Goal: Obtain resource: Obtain resource

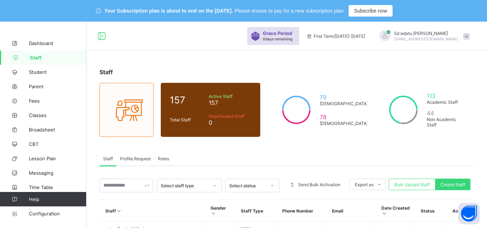
scroll to position [108, 0]
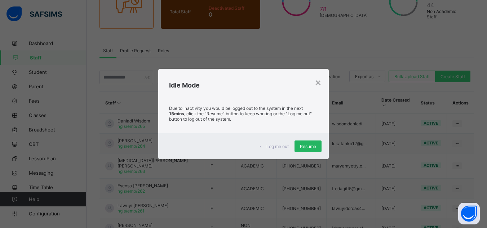
click at [315, 147] on span "Resume" at bounding box center [308, 146] width 16 height 5
click at [309, 146] on span "Resume" at bounding box center [308, 146] width 16 height 5
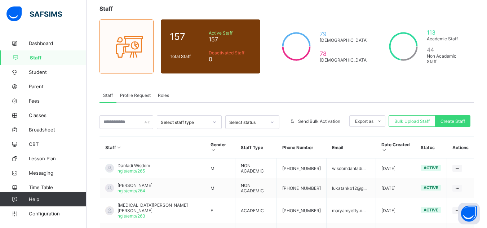
scroll to position [0, 0]
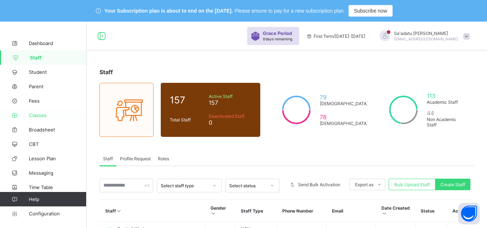
click at [38, 116] on span "Classes" at bounding box center [58, 115] width 58 height 6
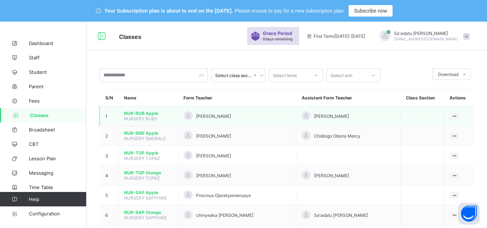
click at [147, 115] on span "NUR-RUB Apple" at bounding box center [148, 113] width 49 height 5
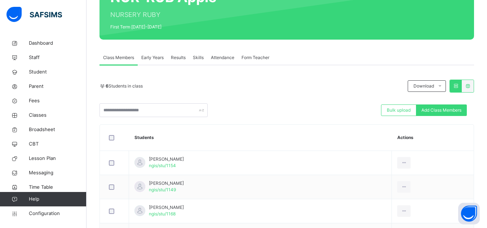
scroll to position [106, 0]
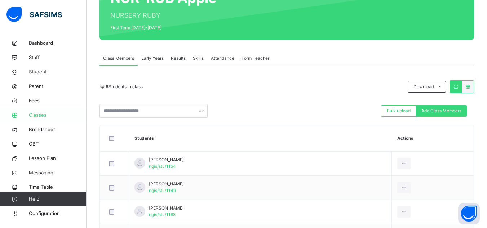
click at [41, 117] on span "Classes" at bounding box center [58, 115] width 58 height 7
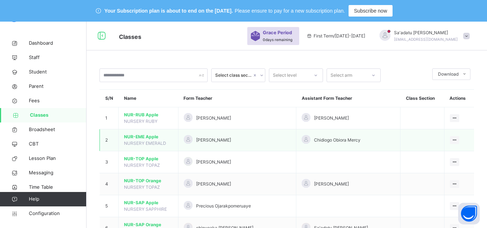
click at [145, 141] on span "NURSERY EMERALD" at bounding box center [145, 143] width 42 height 5
click at [146, 137] on span "NUR-EME Apple" at bounding box center [148, 137] width 49 height 6
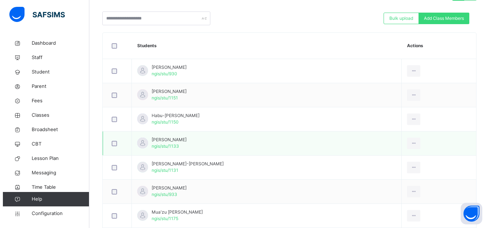
scroll to position [191, 0]
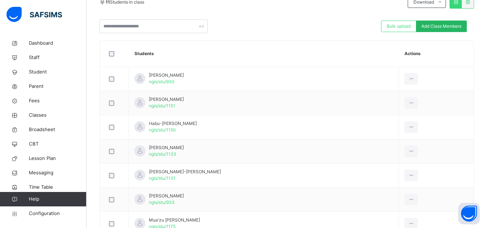
click at [449, 24] on span "Add Class Members" at bounding box center [441, 26] width 40 height 6
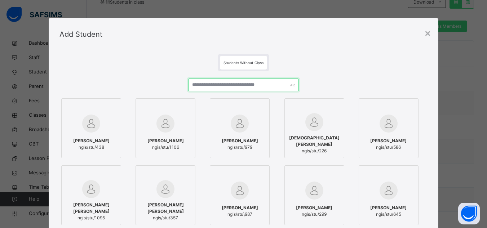
click at [234, 85] on input "text" at bounding box center [243, 85] width 110 height 13
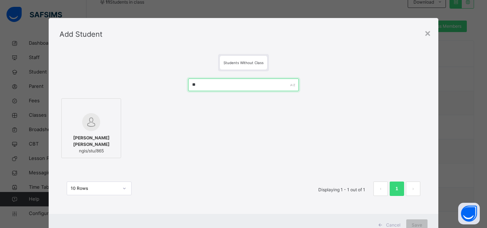
type input "*"
click at [100, 123] on div at bounding box center [91, 122] width 52 height 18
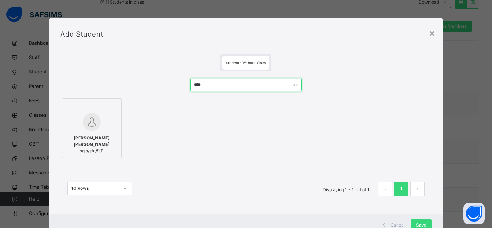
drag, startPoint x: 223, startPoint y: 86, endPoint x: 152, endPoint y: 87, distance: 71.4
click at [152, 87] on div "**** Anande King David ngis/stu/991 10 Rows Displaying 1 - 1 out of 1 1" at bounding box center [246, 140] width 372 height 139
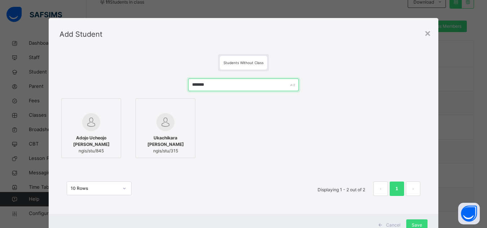
drag, startPoint x: 212, startPoint y: 87, endPoint x: 134, endPoint y: 80, distance: 78.5
click at [134, 80] on div "******* Adojo Ucheojo E. ngis/stu/845 Ukachikara Melvin Ucheoma ngis/stu/315 10…" at bounding box center [243, 140] width 368 height 139
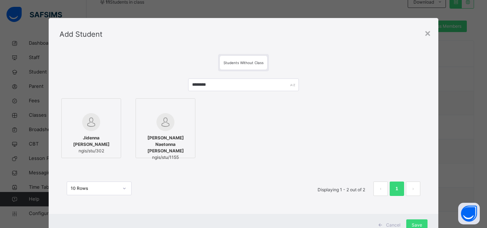
click at [178, 128] on div at bounding box center [166, 122] width 52 height 18
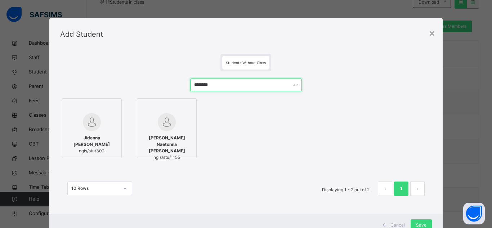
drag, startPoint x: 174, startPoint y: 80, endPoint x: 155, endPoint y: 80, distance: 19.1
click at [155, 80] on div "******** Jidenna Royce Chukwudi ngis/stu/302 Chukwudi Naetonna Bryan ngis/stu/1…" at bounding box center [246, 140] width 372 height 139
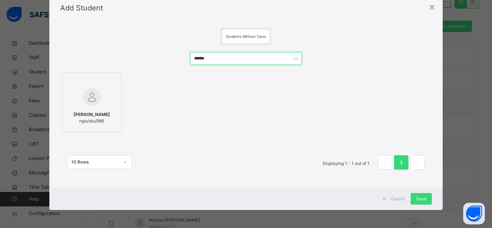
scroll to position [26, 0]
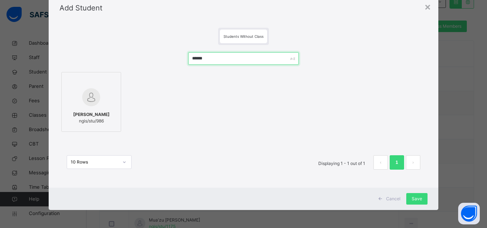
click at [150, 56] on div "****** Solomon Jaiyana ngis/stu/986 10 Rows Displaying 1 - 1 out of 1 1" at bounding box center [243, 114] width 368 height 139
drag, startPoint x: 211, startPoint y: 60, endPoint x: 145, endPoint y: 59, distance: 65.6
click at [145, 59] on div "****** Solomon Jaiyana ngis/stu/986 10 Rows Displaying 1 - 1 out of 1 1" at bounding box center [243, 114] width 368 height 139
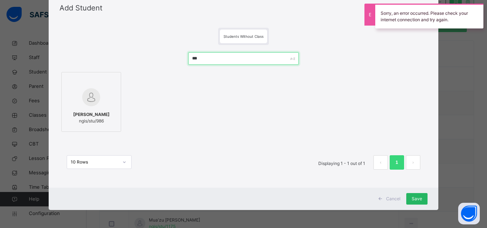
type input "***"
click at [419, 199] on span "Save" at bounding box center [417, 199] width 10 height 6
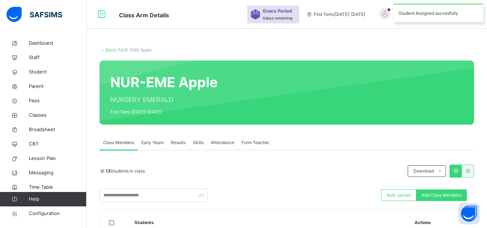
scroll to position [191, 0]
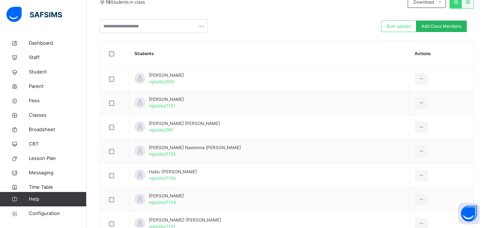
click at [440, 26] on span "Add Class Members" at bounding box center [441, 26] width 40 height 6
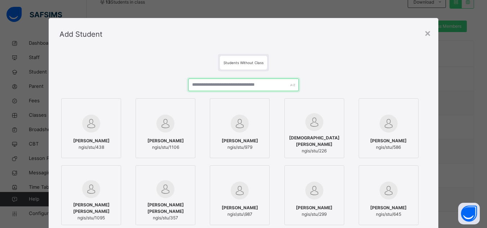
click at [247, 84] on input "text" at bounding box center [243, 85] width 110 height 13
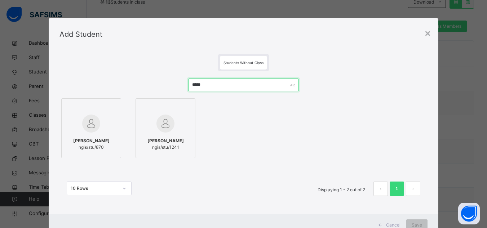
drag, startPoint x: 218, startPoint y: 88, endPoint x: 105, endPoint y: 89, distance: 112.5
click at [105, 89] on div "***** Lawal Hajara Saidu ngis/stu/870 Sabiu Aisha Saidu ngis/stu/1241 10 Rows D…" at bounding box center [243, 140] width 368 height 139
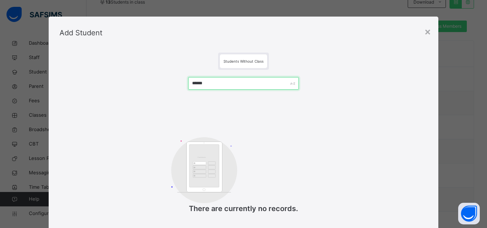
scroll to position [0, 0]
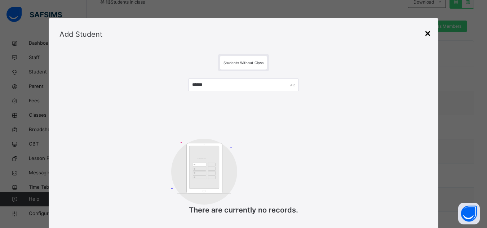
click at [427, 32] on div "×" at bounding box center [427, 32] width 7 height 15
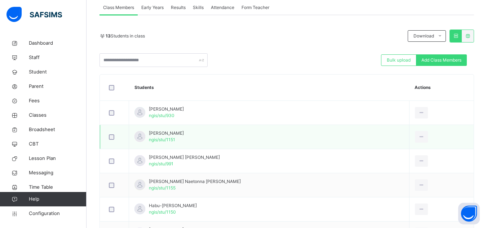
scroll to position [144, 0]
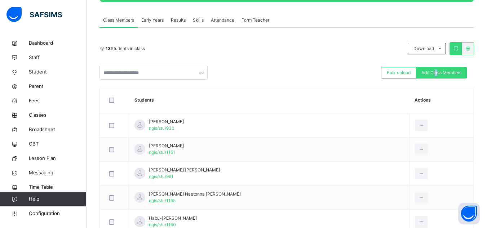
click at [441, 67] on div "Add Class Members" at bounding box center [441, 73] width 51 height 12
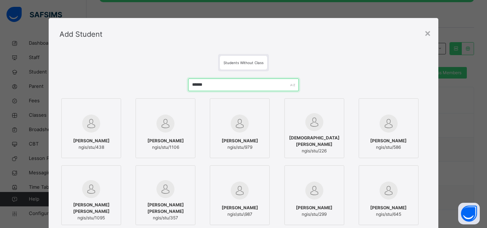
drag, startPoint x: 216, startPoint y: 84, endPoint x: 134, endPoint y: 93, distance: 81.6
click at [134, 93] on div "****** Aminu Khadija Abudullahi ngis/stu/438 Mohammed Al-Amin ngis/stu/1106 Ade…" at bounding box center [243, 174] width 368 height 206
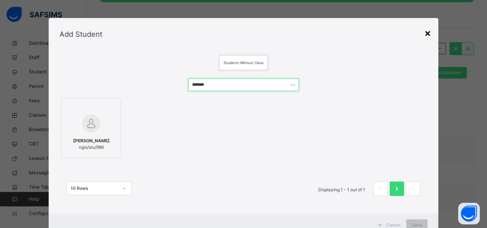
type input "*******"
click at [429, 33] on div "×" at bounding box center [427, 32] width 7 height 15
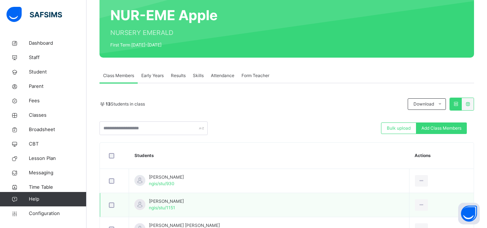
scroll to position [72, 0]
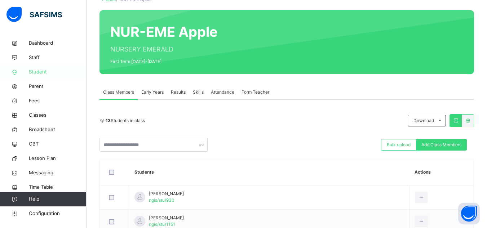
click at [45, 71] on span "Student" at bounding box center [58, 71] width 58 height 7
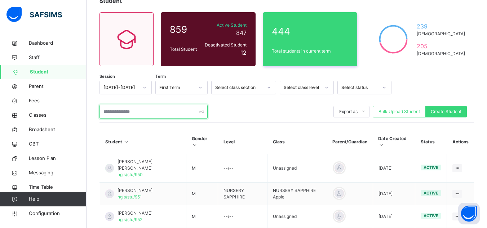
click at [145, 111] on input "text" at bounding box center [154, 112] width 108 height 14
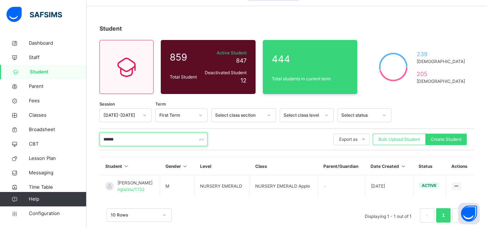
scroll to position [57, 0]
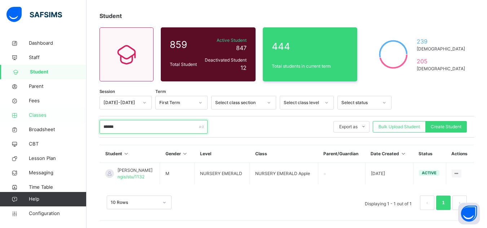
type input "******"
click at [42, 114] on span "Classes" at bounding box center [58, 115] width 58 height 7
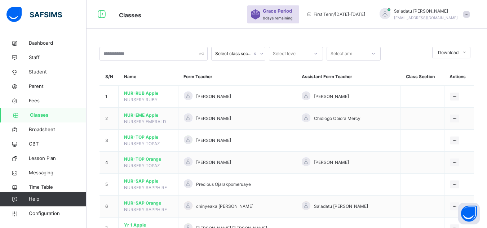
scroll to position [57, 0]
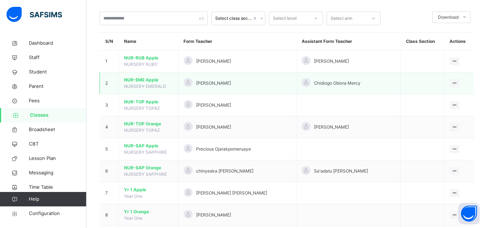
click at [141, 79] on span "NUR-EME Apple" at bounding box center [148, 80] width 49 height 6
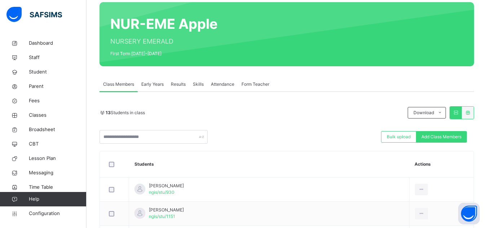
scroll to position [129, 0]
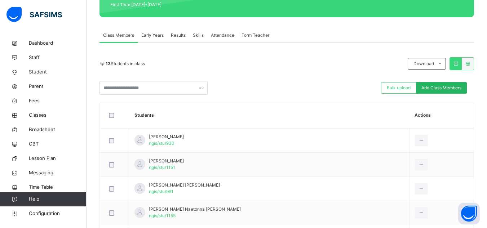
click at [433, 86] on span "Add Class Members" at bounding box center [441, 88] width 40 height 6
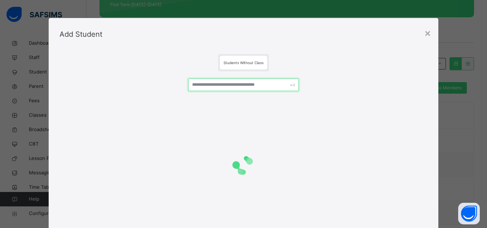
click at [221, 88] on input "text" at bounding box center [243, 85] width 110 height 13
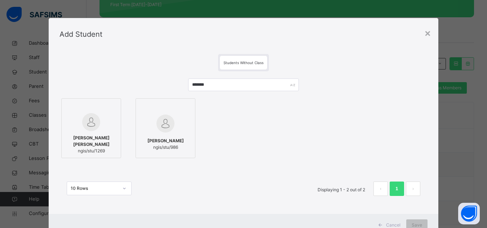
click at [89, 131] on div at bounding box center [91, 122] width 52 height 18
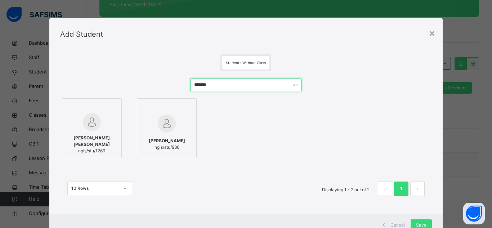
drag, startPoint x: 224, startPoint y: 84, endPoint x: 134, endPoint y: 81, distance: 89.1
click at [134, 81] on div "******* Solomon Ojima Jovana ngis/stu/1269 Solomon Jaiyana ngis/stu/986 10 Rows…" at bounding box center [246, 140] width 372 height 139
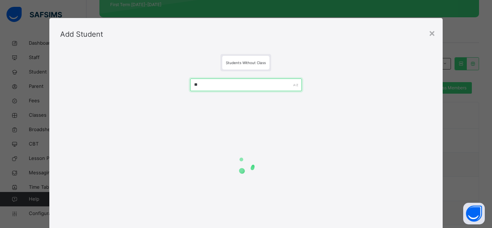
type input "*"
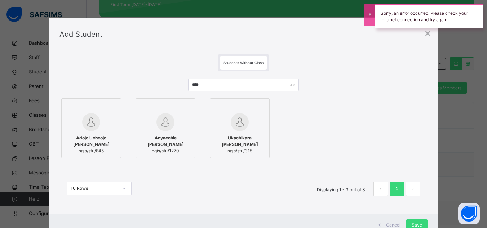
click at [167, 120] on img at bounding box center [165, 122] width 18 height 18
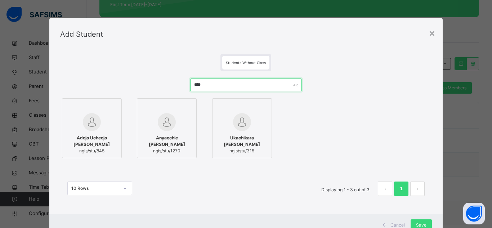
drag, startPoint x: 188, startPoint y: 86, endPoint x: 79, endPoint y: 85, distance: 109.6
click at [79, 85] on div "**** Adojo Ucheojo E. ngis/stu/845 Anyaechie Uchenna ngis/stu/1270 Ukachikara M…" at bounding box center [246, 140] width 372 height 139
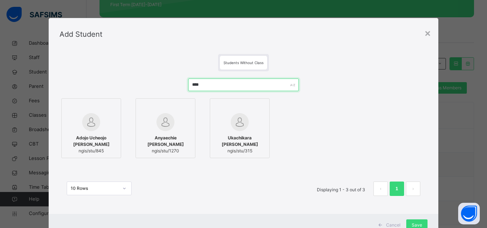
click at [215, 84] on input "****" at bounding box center [243, 85] width 110 height 13
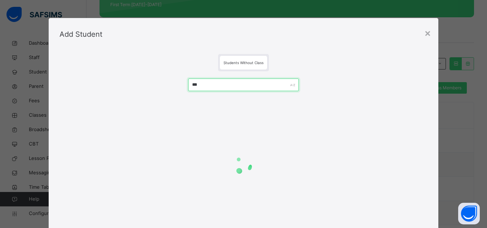
type input "****"
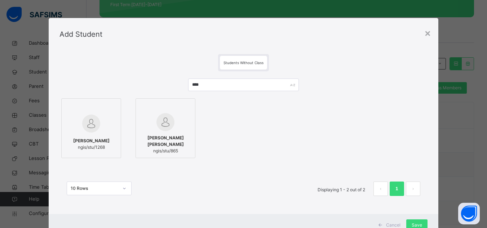
click at [96, 131] on img at bounding box center [91, 124] width 18 height 18
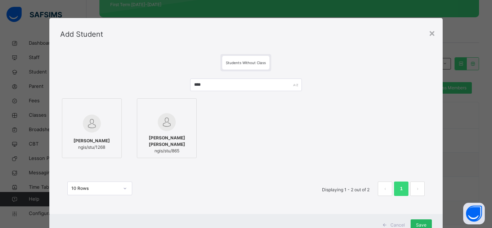
click at [416, 222] on span "Save" at bounding box center [421, 225] width 10 height 6
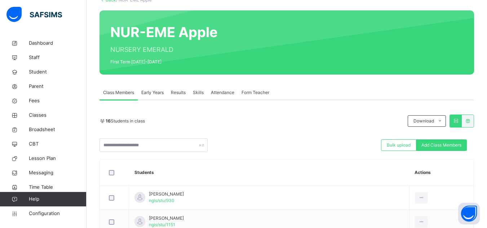
scroll to position [59, 0]
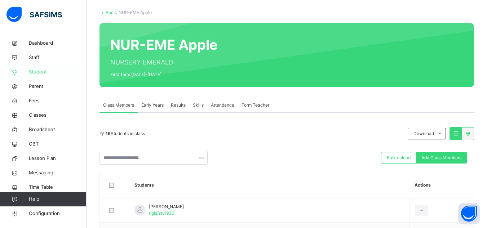
click at [36, 71] on span "Student" at bounding box center [58, 71] width 58 height 7
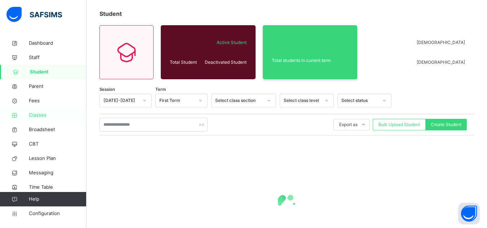
click at [40, 116] on span "Classes" at bounding box center [58, 115] width 58 height 7
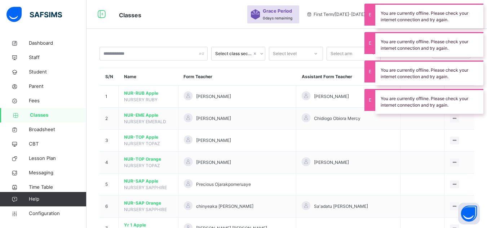
scroll to position [59, 0]
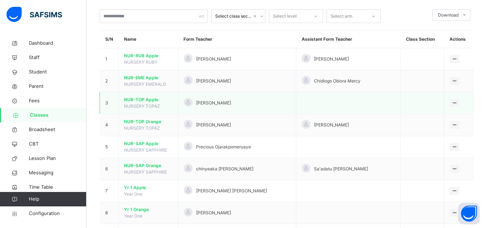
click at [144, 101] on span "NUR-TOP Apple" at bounding box center [148, 100] width 49 height 6
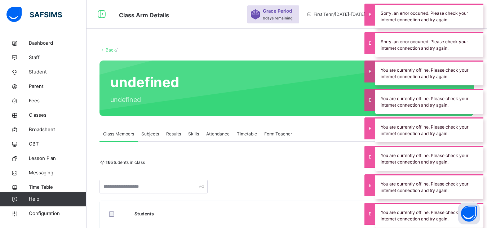
scroll to position [59, 0]
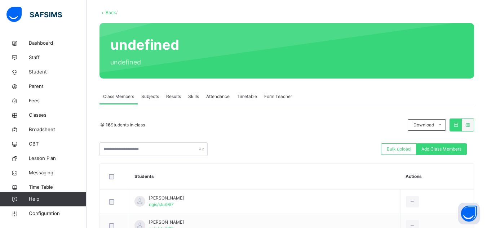
click at [234, 131] on div "16 Students in class Download Pdf Report Excel Report" at bounding box center [287, 125] width 375 height 13
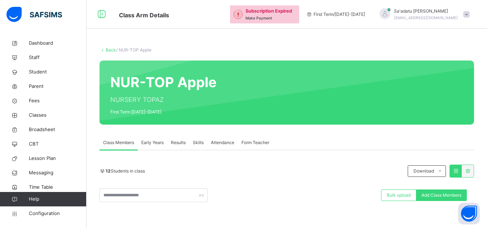
click at [292, 12] on span "Subscription Expired" at bounding box center [269, 11] width 47 height 7
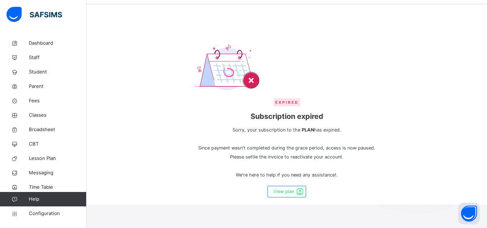
scroll to position [54, 0]
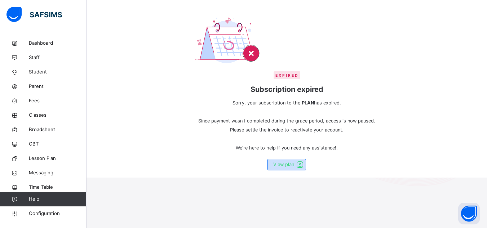
click at [292, 164] on span "View plan" at bounding box center [283, 164] width 21 height 7
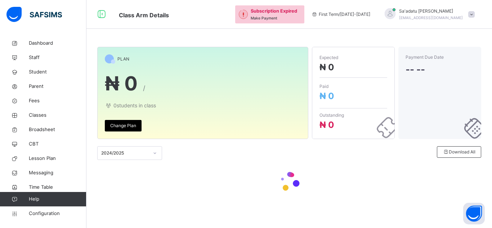
click at [143, 157] on div "2024/2025" at bounding box center [123, 153] width 50 height 11
click at [230, 147] on div at bounding box center [241, 153] width 95 height 14
click at [43, 115] on span "Classes" at bounding box center [58, 115] width 58 height 7
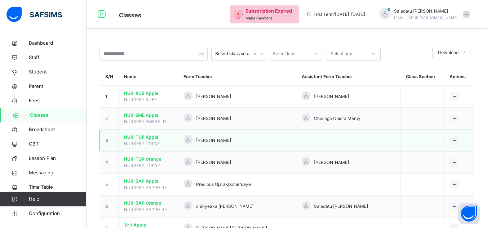
click at [142, 136] on span "NUR-TOP Apple" at bounding box center [148, 137] width 49 height 6
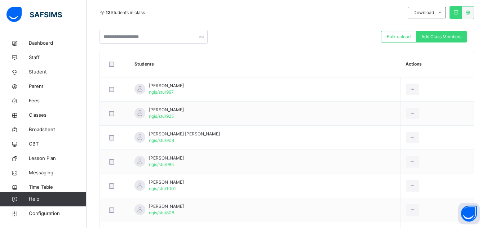
scroll to position [157, 0]
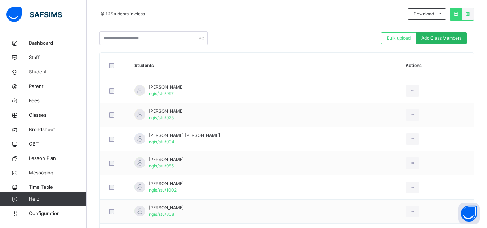
click at [454, 40] on span "Add Class Members" at bounding box center [441, 38] width 40 height 6
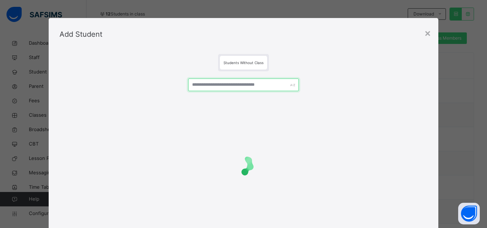
click at [244, 88] on input "text" at bounding box center [243, 85] width 110 height 13
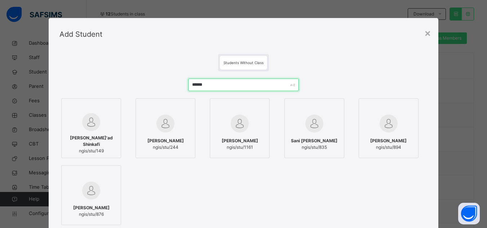
drag, startPoint x: 224, startPoint y: 86, endPoint x: 144, endPoint y: 75, distance: 80.1
click at [144, 75] on div "****** Ismaila Fu'ad Shinkafi ngis/stu/149 Ismaila Faisal Shinkafi ngis/stu/244…" at bounding box center [243, 174] width 368 height 206
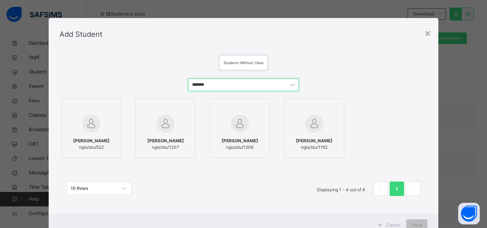
drag, startPoint x: 226, startPoint y: 83, endPoint x: 112, endPoint y: 73, distance: 114.0
click at [112, 73] on div "******* Muhammad Abdulrasheed Saeed ngis/stu/522 Abdulrasheed Ibrahim Ibrahim n…" at bounding box center [243, 140] width 368 height 139
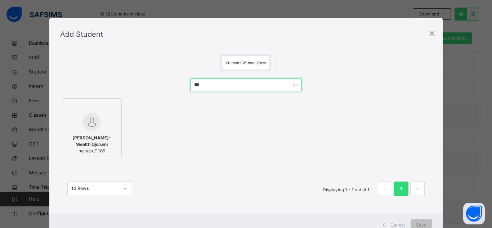
type input "*"
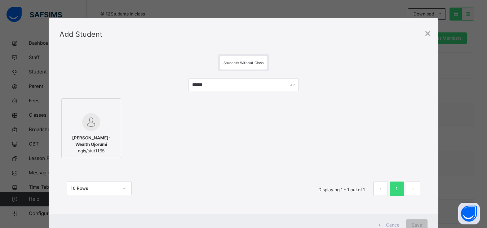
click at [98, 111] on div at bounding box center [91, 107] width 52 height 11
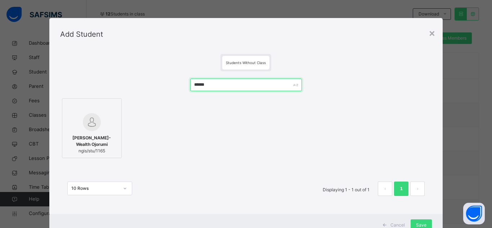
drag, startPoint x: 219, startPoint y: 86, endPoint x: 74, endPoint y: 65, distance: 146.0
click at [74, 65] on div "Students Without Class ****** Amayah Ted-Wealth Ojorumi ngis/stu/1165 10 Rows D…" at bounding box center [246, 132] width 394 height 164
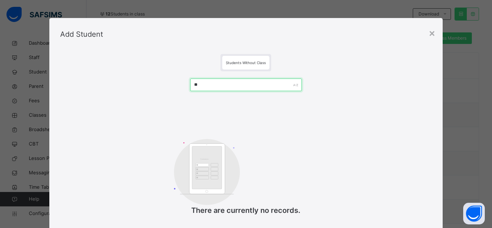
type input "*"
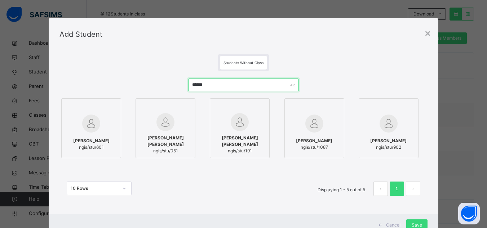
drag, startPoint x: 217, startPoint y: 83, endPoint x: 115, endPoint y: 79, distance: 101.8
click at [115, 79] on div "****** Nasir Umar Abubakar ngis/stu/601 Idris Muhammad Nasir ngis/stu/051 Nasir…" at bounding box center [243, 140] width 368 height 139
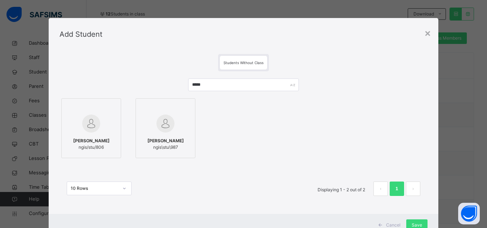
click at [98, 114] on div at bounding box center [91, 123] width 52 height 21
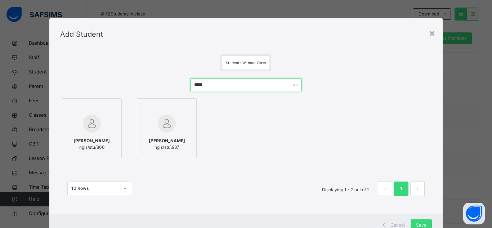
drag, startPoint x: 217, startPoint y: 87, endPoint x: 140, endPoint y: 81, distance: 77.4
click at [140, 81] on div "***** Jibro Ariella Ewogkazah ngis/stu/806 Jibrilla Marwan ngis\stu\987 10 Rows…" at bounding box center [246, 140] width 372 height 139
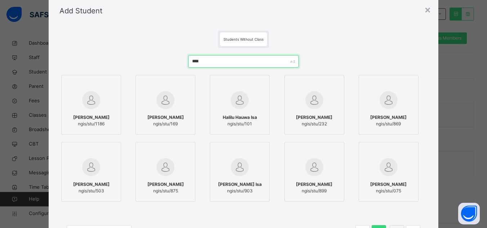
scroll to position [36, 0]
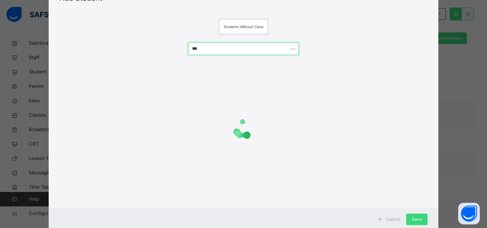
drag, startPoint x: 210, startPoint y: 49, endPoint x: 158, endPoint y: 45, distance: 52.0
click at [158, 47] on div "***" at bounding box center [243, 119] width 368 height 169
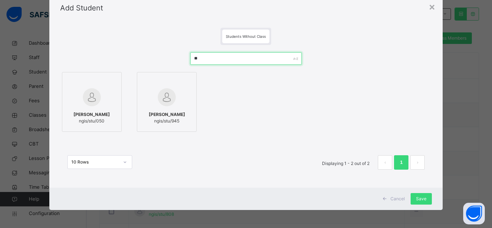
type input "*"
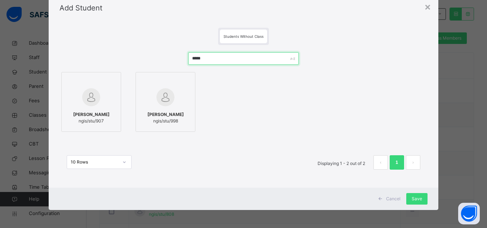
type input "*****"
click at [177, 97] on div at bounding box center [166, 97] width 52 height 21
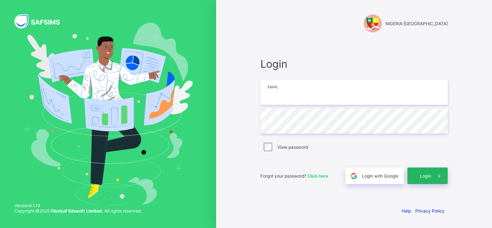
type input "**********"
click at [409, 180] on div "Login" at bounding box center [428, 176] width 40 height 17
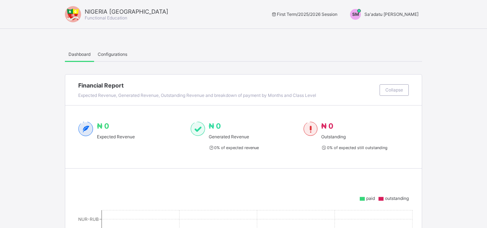
click at [403, 12] on span "Sa'adatu [PERSON_NAME]" at bounding box center [391, 14] width 54 height 5
click at [394, 31] on span "Switch to Admin View" at bounding box center [391, 31] width 55 height 8
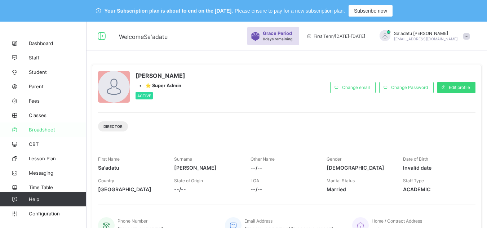
click at [45, 128] on span "Broadsheet" at bounding box center [58, 130] width 58 height 6
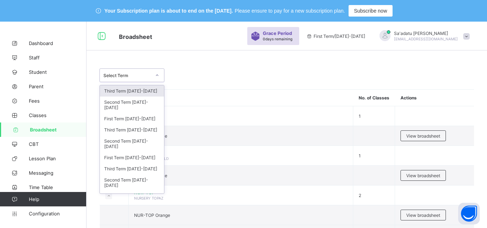
click at [141, 70] on div "Select Term" at bounding box center [132, 75] width 65 height 14
click at [133, 133] on div "Third Term [DATE]-[DATE]" at bounding box center [132, 129] width 64 height 11
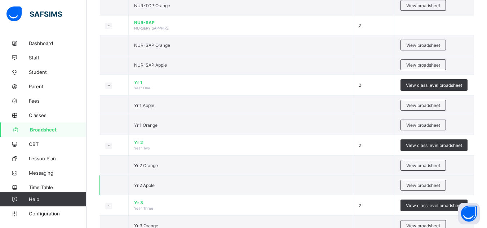
scroll to position [216, 0]
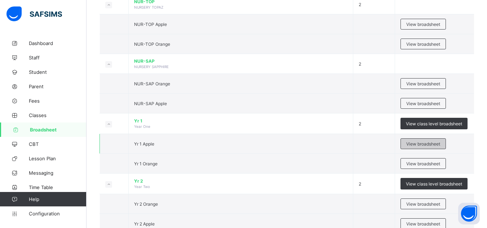
click at [421, 142] on span "View broadsheet" at bounding box center [423, 143] width 34 height 5
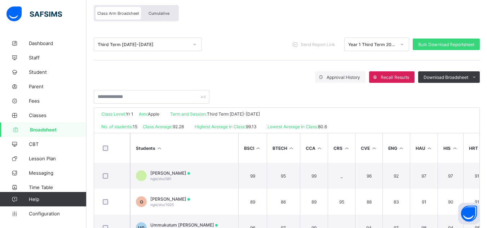
scroll to position [75, 0]
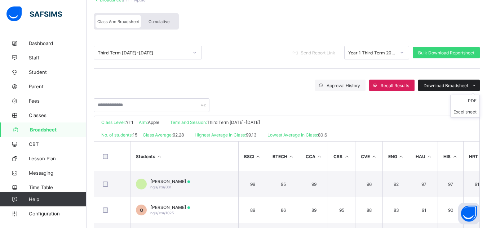
click at [464, 85] on span "Download Broadsheet" at bounding box center [446, 85] width 45 height 5
click at [472, 110] on li "Excel sheet" at bounding box center [465, 111] width 29 height 11
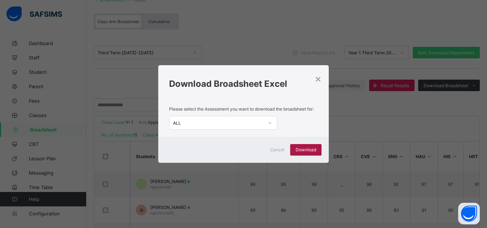
click at [302, 150] on span "Download" at bounding box center [306, 149] width 21 height 5
click at [257, 42] on div "× Download Broadsheet Excel Please select the Assessment you want to download t…" at bounding box center [243, 114] width 487 height 228
click at [318, 78] on div "×" at bounding box center [318, 78] width 7 height 12
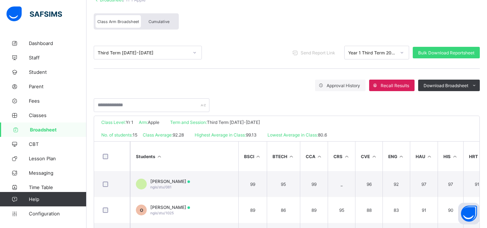
click at [45, 130] on span "Broadsheet" at bounding box center [58, 130] width 57 height 6
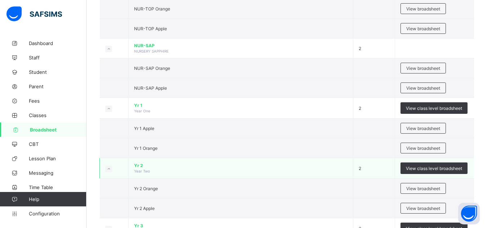
scroll to position [219, 0]
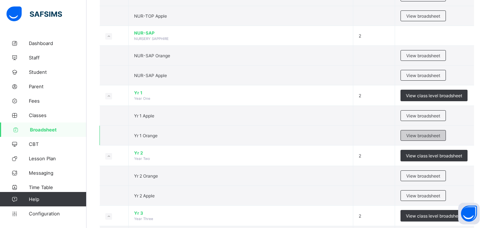
click at [415, 133] on span "View broadsheet" at bounding box center [423, 135] width 34 height 5
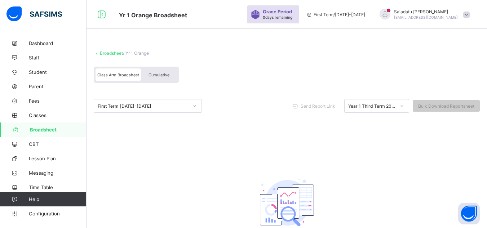
scroll to position [78, 0]
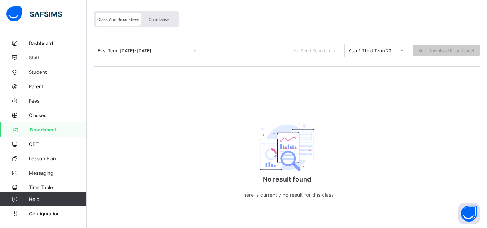
click at [146, 48] on div "First Term [DATE]-[DATE]" at bounding box center [143, 50] width 91 height 5
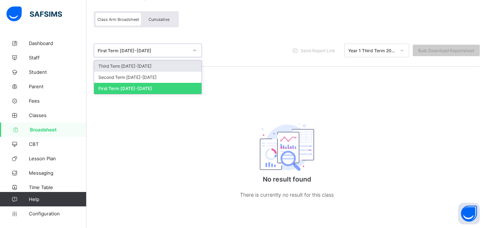
click at [241, 26] on div "Class Arm Broadsheet Cumulative" at bounding box center [287, 21] width 386 height 27
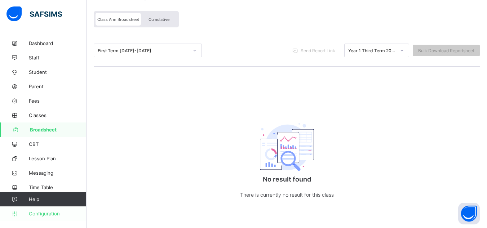
click at [47, 213] on span "Configuration" at bounding box center [57, 214] width 57 height 6
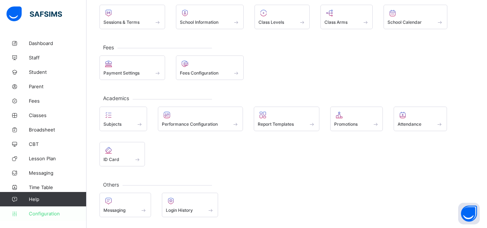
scroll to position [76, 0]
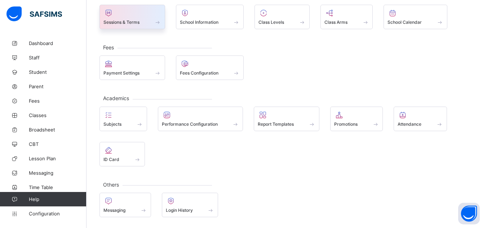
click at [130, 17] on div at bounding box center [132, 13] width 58 height 9
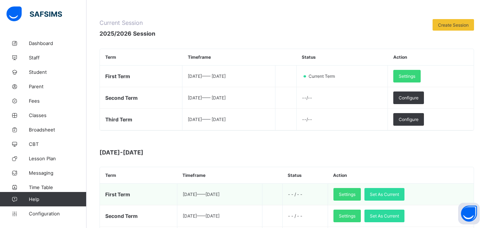
scroll to position [150, 0]
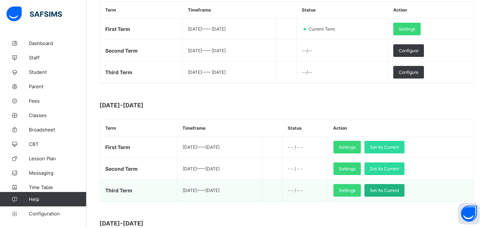
click at [399, 192] on span "Set As Current" at bounding box center [384, 190] width 29 height 5
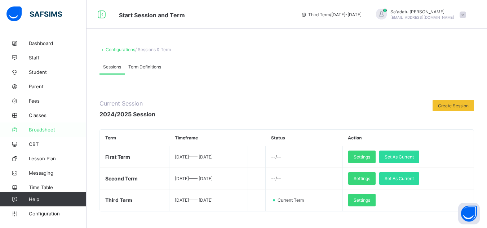
click at [41, 127] on span "Broadsheet" at bounding box center [58, 130] width 58 height 6
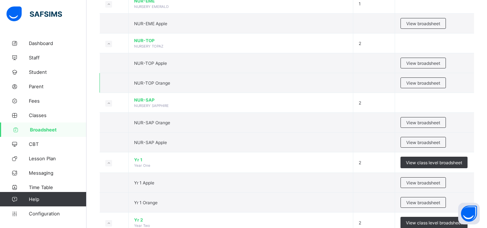
scroll to position [144, 0]
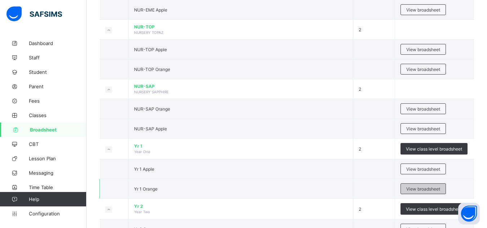
click at [426, 187] on span "View broadsheet" at bounding box center [423, 188] width 34 height 5
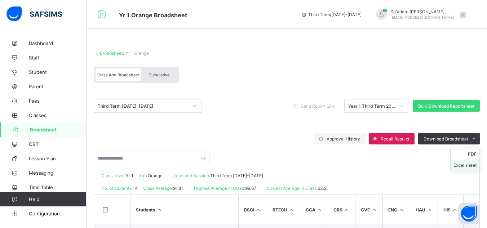
click at [468, 164] on li "Excel sheet" at bounding box center [465, 165] width 29 height 11
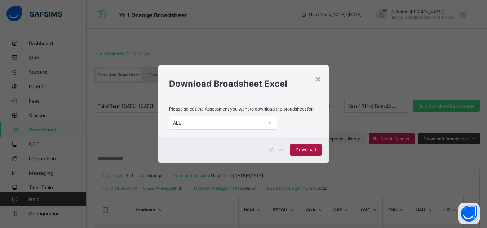
click at [313, 149] on span "Download" at bounding box center [306, 149] width 21 height 5
click at [260, 23] on div "× Download Broadsheet Excel Please select the Assessment you want to download t…" at bounding box center [243, 114] width 487 height 228
click at [319, 83] on div "×" at bounding box center [318, 78] width 7 height 12
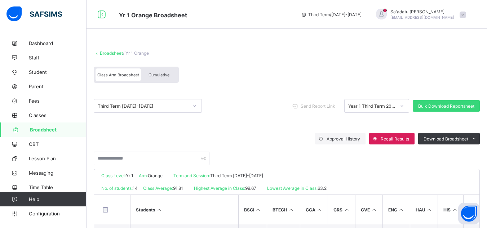
click at [39, 130] on span "Broadsheet" at bounding box center [58, 130] width 57 height 6
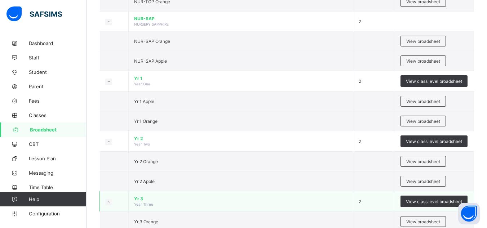
scroll to position [252, 0]
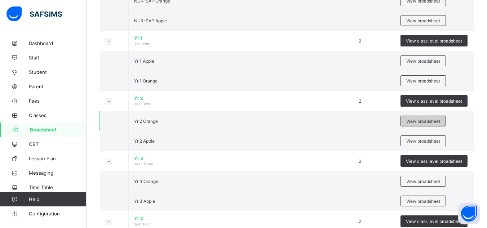
click at [421, 120] on span "View broadsheet" at bounding box center [423, 121] width 34 height 5
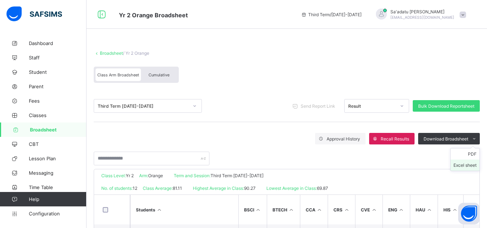
click at [473, 167] on li "Excel sheet" at bounding box center [465, 165] width 29 height 11
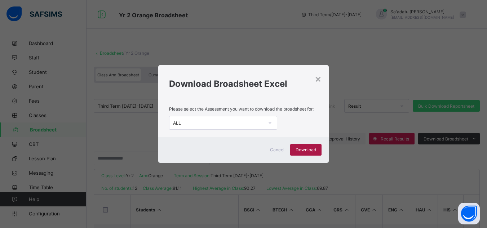
click at [310, 147] on div "Download" at bounding box center [305, 150] width 31 height 12
click at [289, 34] on div "× Download Broadsheet Excel Please select the Assessment you want to download t…" at bounding box center [243, 114] width 487 height 228
click at [318, 78] on div "×" at bounding box center [318, 78] width 7 height 12
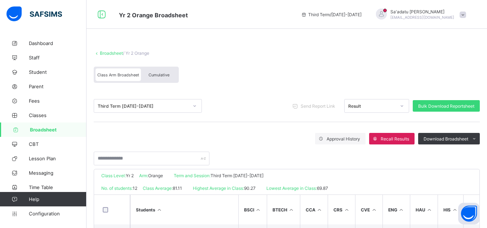
click at [37, 130] on span "Broadsheet" at bounding box center [58, 130] width 57 height 6
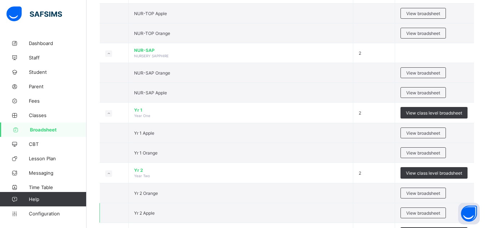
scroll to position [216, 0]
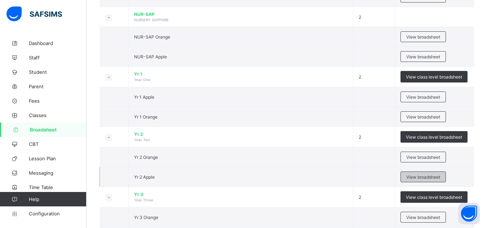
click at [421, 178] on span "View broadsheet" at bounding box center [423, 176] width 34 height 5
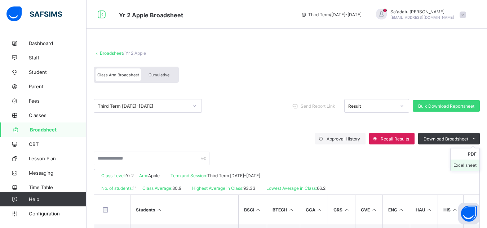
click at [468, 164] on li "Excel sheet" at bounding box center [465, 165] width 29 height 11
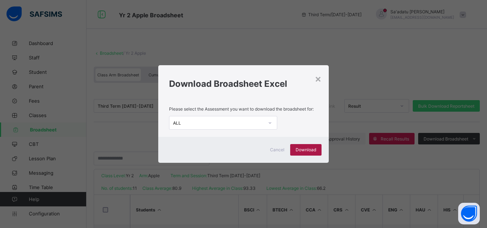
click at [310, 151] on span "Download" at bounding box center [306, 149] width 21 height 5
click at [319, 79] on div "×" at bounding box center [318, 78] width 7 height 12
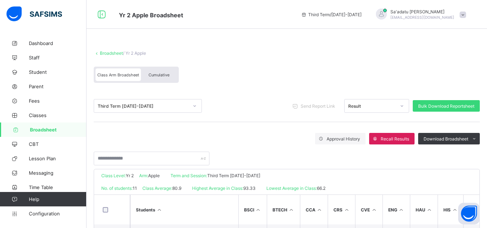
click at [46, 128] on span "Broadsheet" at bounding box center [58, 130] width 57 height 6
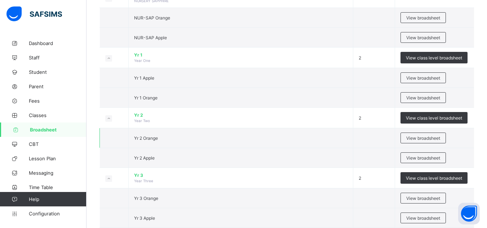
scroll to position [252, 0]
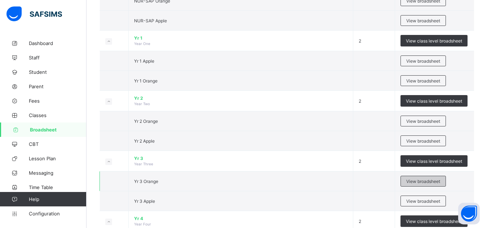
click at [426, 179] on span "View broadsheet" at bounding box center [423, 181] width 34 height 5
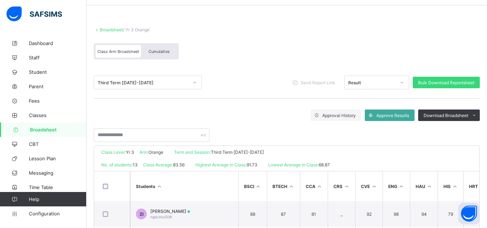
scroll to position [36, 0]
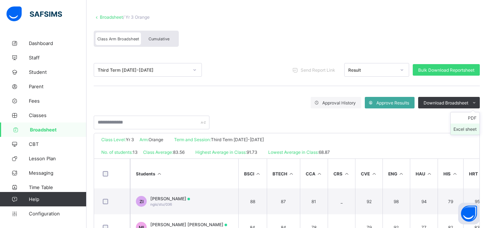
click at [468, 128] on li "Excel sheet" at bounding box center [465, 129] width 29 height 11
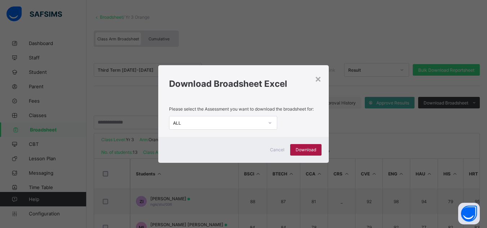
click at [313, 149] on span "Download" at bounding box center [306, 149] width 21 height 5
click at [318, 81] on div "×" at bounding box center [318, 78] width 7 height 12
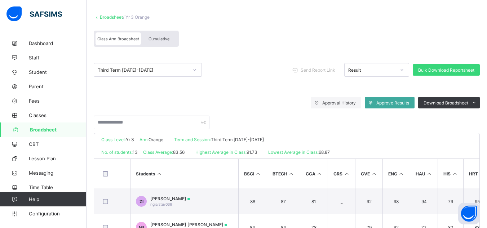
click at [40, 130] on span "Broadsheet" at bounding box center [58, 130] width 57 height 6
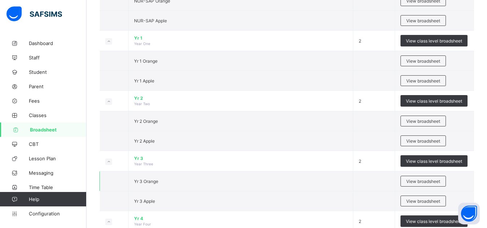
scroll to position [324, 0]
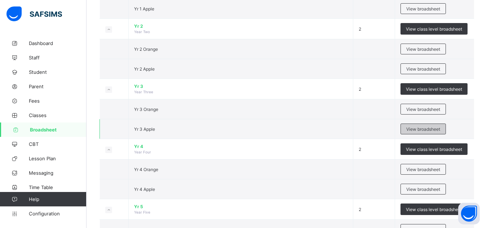
click at [410, 129] on span "View broadsheet" at bounding box center [423, 129] width 34 height 5
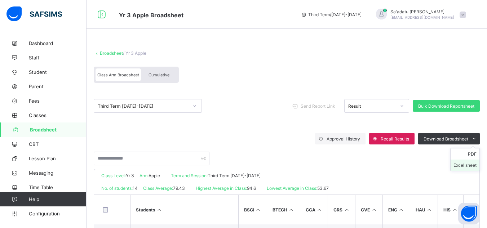
click at [468, 164] on li "Excel sheet" at bounding box center [465, 165] width 29 height 11
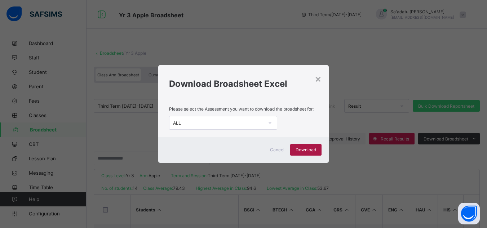
click at [300, 151] on span "Download" at bounding box center [306, 149] width 21 height 5
click at [318, 79] on div "×" at bounding box center [318, 78] width 7 height 12
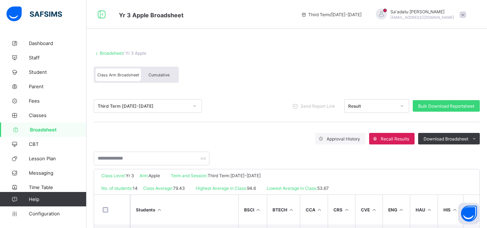
click at [53, 130] on span "Broadsheet" at bounding box center [58, 130] width 57 height 6
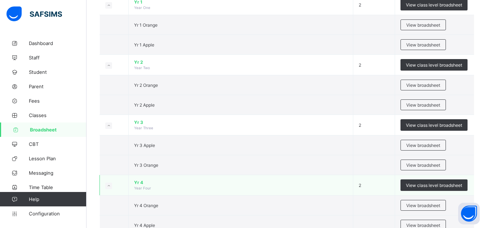
scroll to position [324, 0]
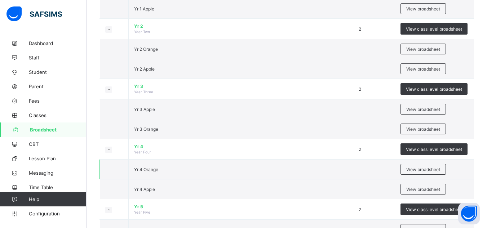
click at [424, 163] on td "View broadsheet" at bounding box center [434, 170] width 79 height 20
click at [425, 170] on span "View broadsheet" at bounding box center [423, 169] width 34 height 5
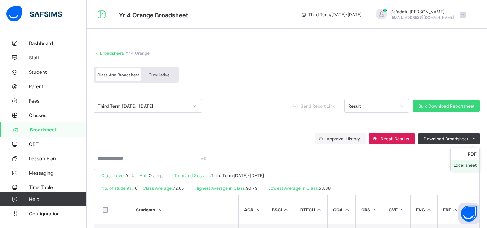
click at [473, 163] on li "Excel sheet" at bounding box center [465, 165] width 29 height 11
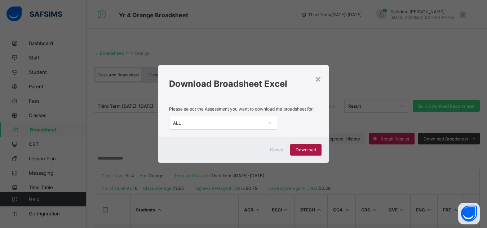
click at [309, 148] on span "Download" at bounding box center [306, 149] width 21 height 5
click at [319, 80] on div "×" at bounding box center [318, 78] width 7 height 12
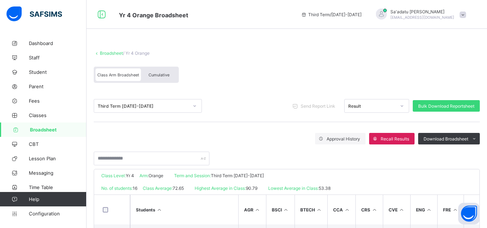
click at [48, 128] on span "Broadsheet" at bounding box center [58, 130] width 57 height 6
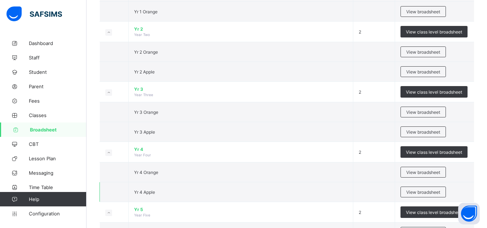
scroll to position [324, 0]
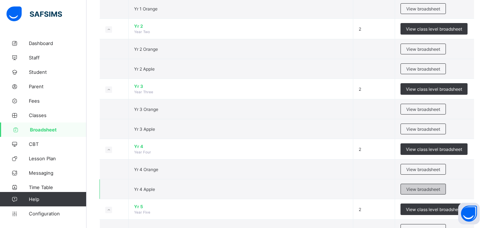
click at [411, 188] on span "View broadsheet" at bounding box center [423, 189] width 34 height 5
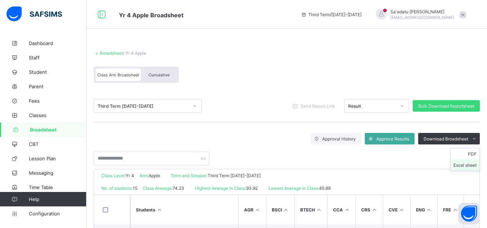
click at [473, 163] on li "Excel sheet" at bounding box center [465, 165] width 29 height 11
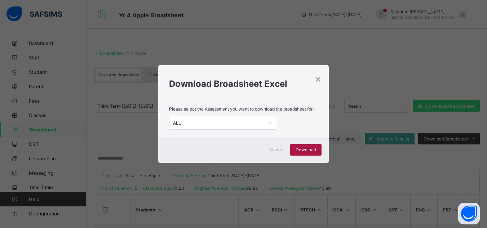
click at [309, 153] on span "Download" at bounding box center [306, 149] width 21 height 5
click at [317, 80] on div "×" at bounding box center [318, 78] width 7 height 12
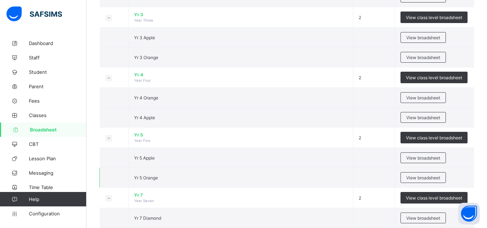
scroll to position [397, 0]
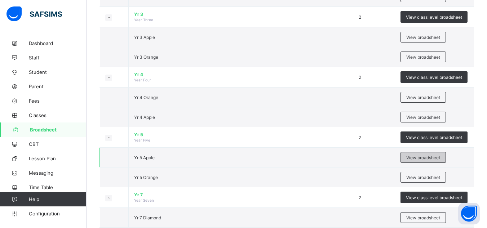
click at [428, 156] on span "View broadsheet" at bounding box center [423, 157] width 34 height 5
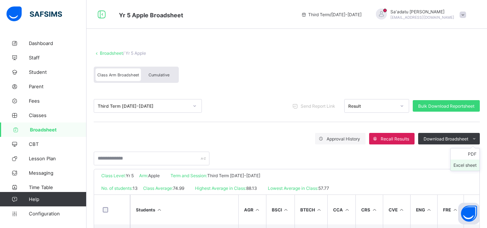
click at [472, 164] on li "Excel sheet" at bounding box center [465, 165] width 29 height 11
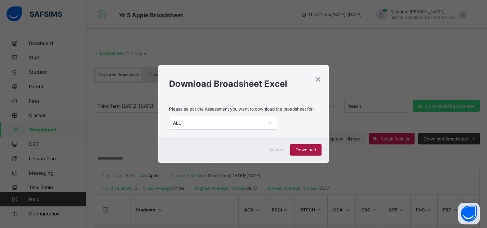
click at [311, 151] on span "Download" at bounding box center [306, 149] width 21 height 5
click at [316, 80] on div "×" at bounding box center [318, 78] width 7 height 12
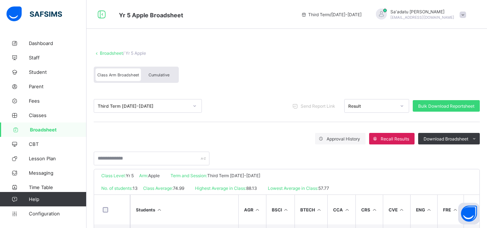
click at [39, 134] on link "Broadsheet" at bounding box center [43, 130] width 87 height 14
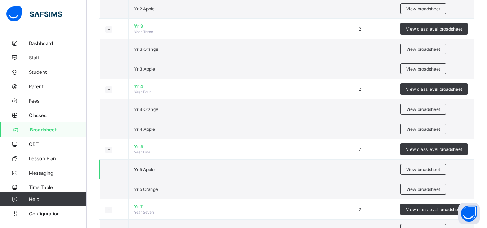
scroll to position [433, 0]
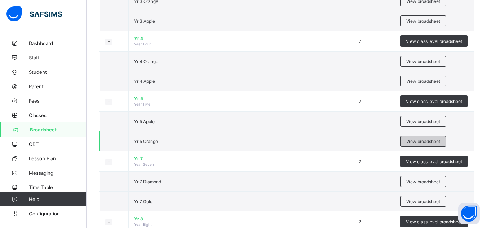
click at [416, 140] on span "View broadsheet" at bounding box center [423, 141] width 34 height 5
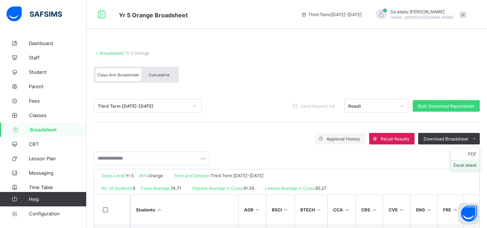
click at [477, 163] on li "Excel sheet" at bounding box center [465, 165] width 29 height 11
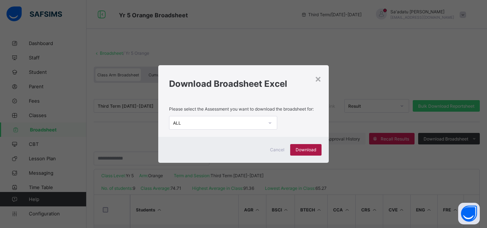
click at [306, 152] on span "Download" at bounding box center [306, 149] width 21 height 5
click at [318, 79] on div "×" at bounding box center [318, 78] width 7 height 12
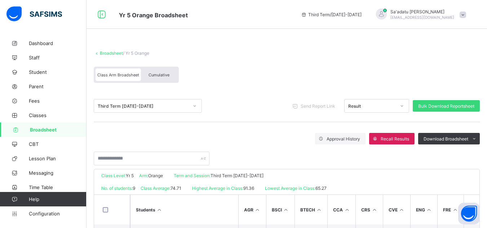
click at [37, 130] on span "Broadsheet" at bounding box center [58, 130] width 57 height 6
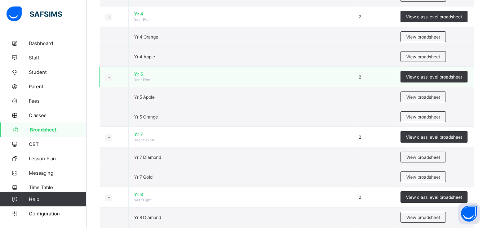
scroll to position [469, 0]
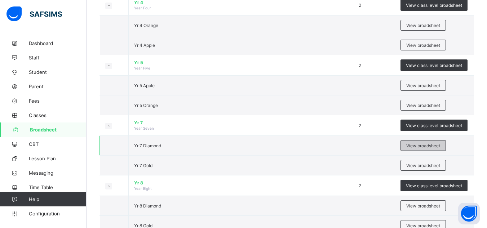
click at [425, 147] on span "View broadsheet" at bounding box center [423, 145] width 34 height 5
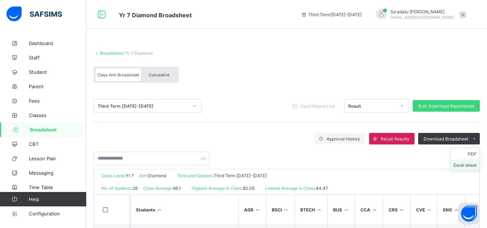
click at [472, 164] on li "Excel sheet" at bounding box center [465, 165] width 29 height 11
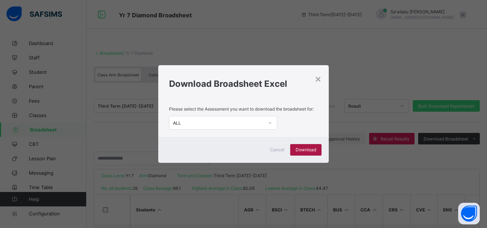
click at [308, 153] on div "Download" at bounding box center [305, 150] width 31 height 12
drag, startPoint x: 318, startPoint y: 79, endPoint x: 277, endPoint y: 80, distance: 40.7
click at [318, 79] on div "×" at bounding box center [318, 78] width 7 height 12
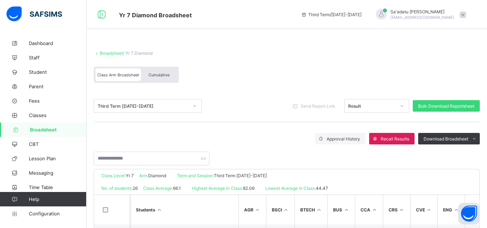
click at [37, 129] on span "Broadsheet" at bounding box center [58, 130] width 57 height 6
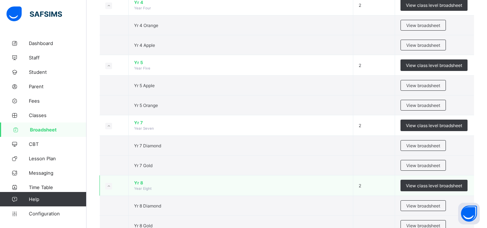
scroll to position [505, 0]
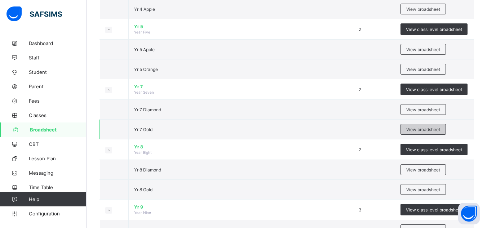
click at [412, 130] on span "View broadsheet" at bounding box center [423, 129] width 34 height 5
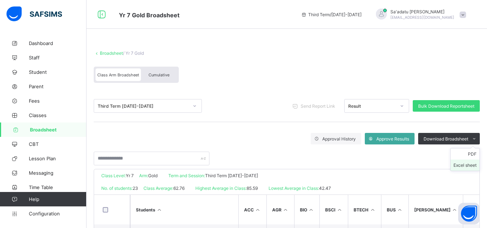
click at [473, 162] on li "Excel sheet" at bounding box center [465, 165] width 29 height 11
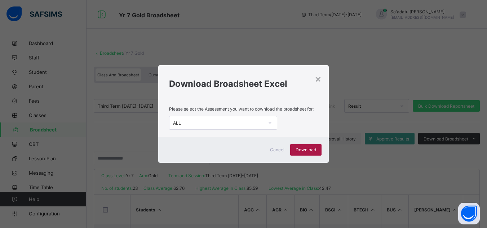
click at [307, 148] on span "Download" at bounding box center [306, 149] width 21 height 5
click at [311, 15] on div "× Download Broadsheet Excel Please select the Assessment you want to download t…" at bounding box center [243, 114] width 487 height 228
click at [323, 79] on div "Download Broadsheet Excel" at bounding box center [243, 81] width 171 height 33
click at [319, 81] on div "×" at bounding box center [318, 78] width 7 height 12
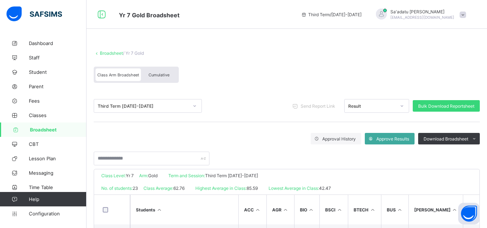
click at [43, 131] on span "Broadsheet" at bounding box center [58, 130] width 57 height 6
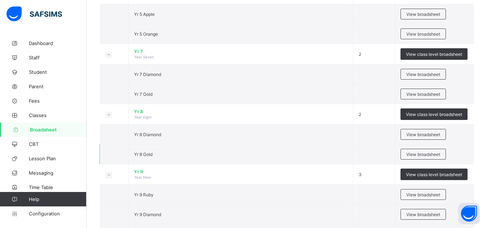
scroll to position [541, 0]
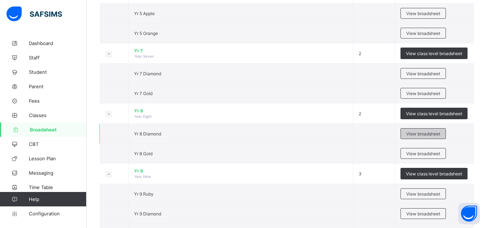
click at [421, 134] on span "View broadsheet" at bounding box center [423, 133] width 34 height 5
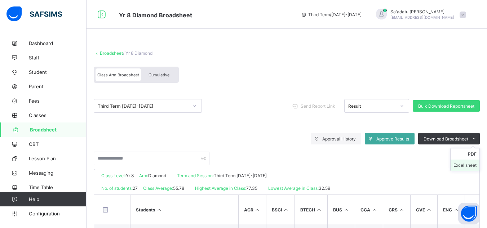
click at [472, 164] on li "Excel sheet" at bounding box center [465, 165] width 29 height 11
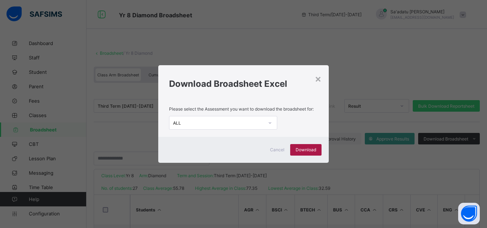
click at [311, 147] on div "Download" at bounding box center [305, 150] width 31 height 12
click at [319, 78] on div "×" at bounding box center [318, 78] width 7 height 12
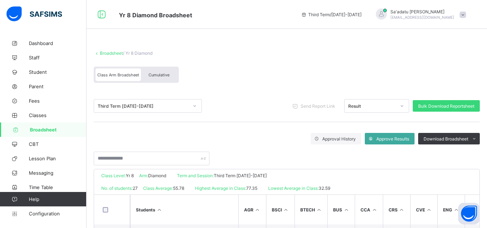
click at [40, 130] on span "Broadsheet" at bounding box center [58, 130] width 57 height 6
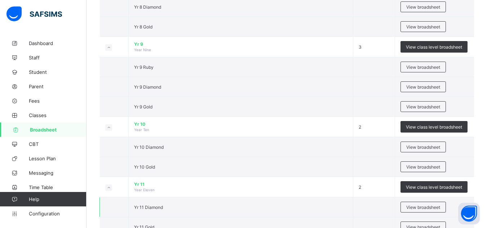
scroll to position [685, 0]
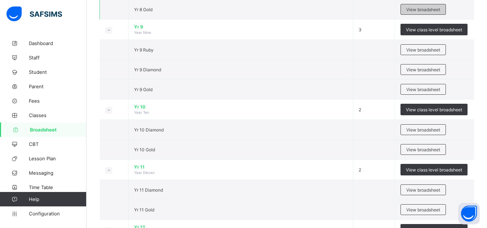
click at [429, 10] on span "View broadsheet" at bounding box center [423, 9] width 34 height 5
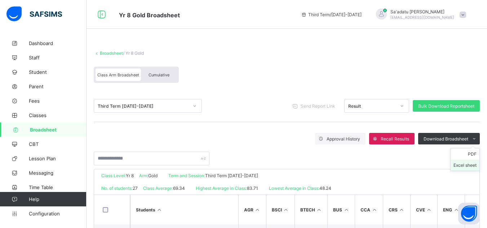
click at [470, 163] on li "Excel sheet" at bounding box center [465, 165] width 29 height 11
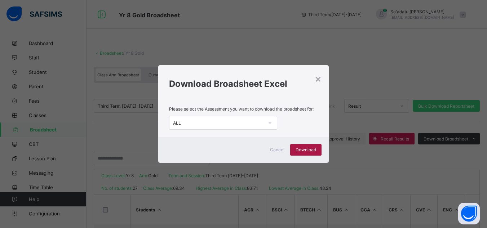
click at [312, 150] on span "Download" at bounding box center [306, 149] width 21 height 5
click at [319, 80] on div "×" at bounding box center [318, 78] width 7 height 12
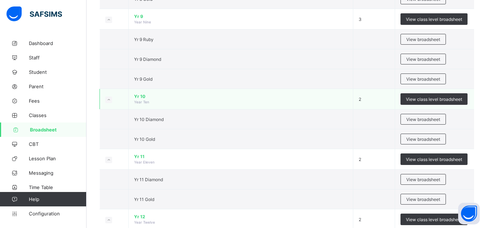
scroll to position [683, 0]
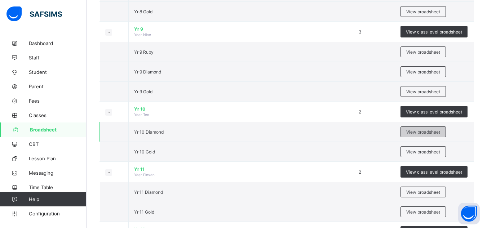
click at [427, 132] on span "View broadsheet" at bounding box center [423, 131] width 34 height 5
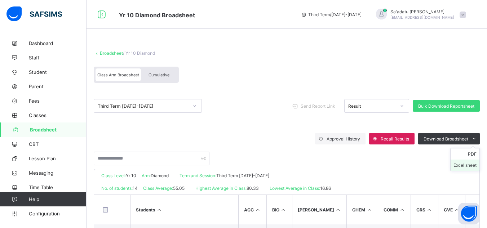
click at [472, 164] on li "Excel sheet" at bounding box center [465, 165] width 29 height 11
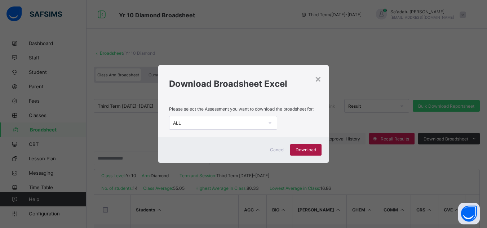
click at [308, 149] on span "Download" at bounding box center [306, 149] width 21 height 5
click at [236, 25] on div "× Download Broadsheet Excel Please select the Assessment you want to download t…" at bounding box center [243, 114] width 487 height 228
click at [321, 80] on div "×" at bounding box center [318, 78] width 7 height 12
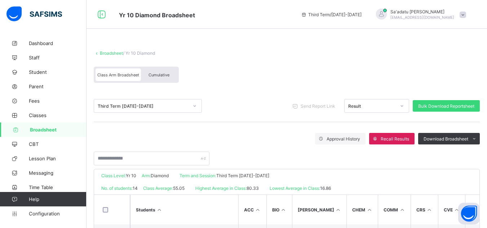
click at [43, 129] on span "Broadsheet" at bounding box center [58, 130] width 57 height 6
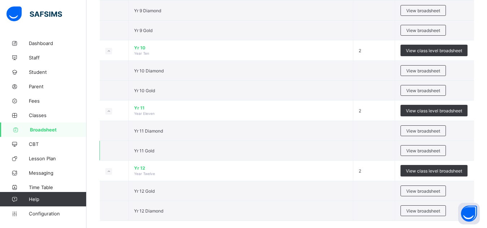
scroll to position [755, 0]
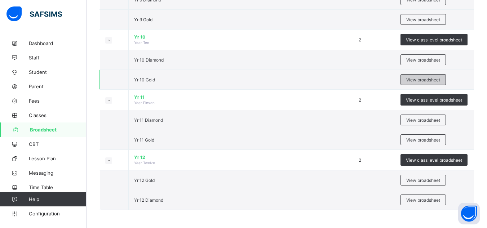
click at [441, 76] on div "View broadsheet" at bounding box center [423, 79] width 45 height 11
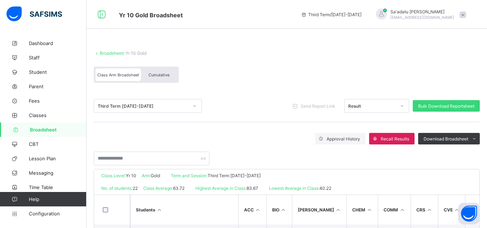
click at [0, 0] on li "Excel sheet" at bounding box center [0, 0] width 0 height 0
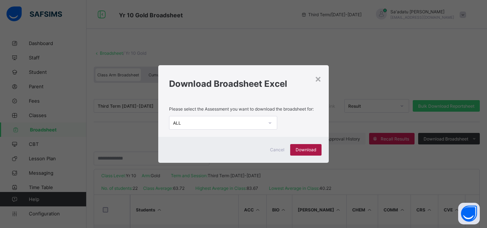
click at [298, 149] on span "Download" at bounding box center [306, 149] width 21 height 5
click at [320, 80] on div "×" at bounding box center [318, 78] width 7 height 12
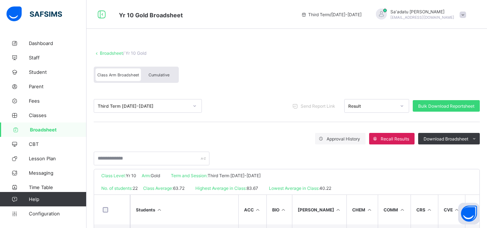
click at [53, 131] on span "Broadsheet" at bounding box center [58, 130] width 57 height 6
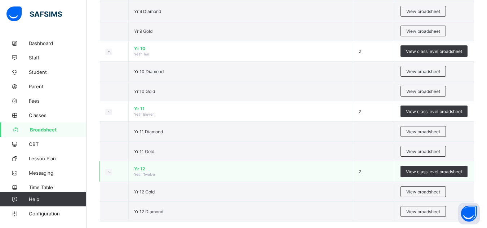
scroll to position [755, 0]
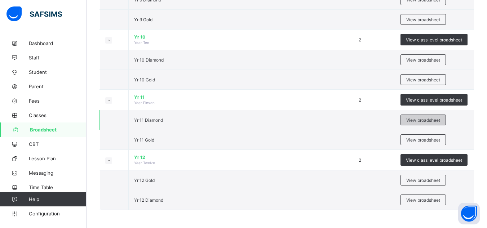
click at [420, 119] on span "View broadsheet" at bounding box center [423, 120] width 34 height 5
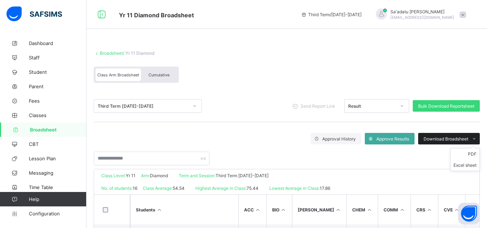
click at [455, 136] on span "Download Broadsheet" at bounding box center [446, 138] width 45 height 5
click at [470, 168] on li "Excel sheet" at bounding box center [465, 165] width 29 height 11
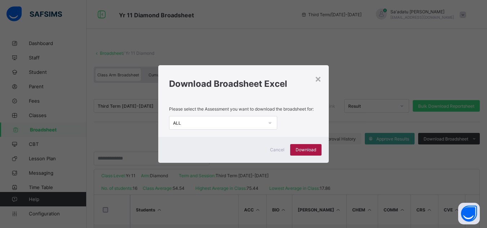
click at [308, 149] on span "Download" at bounding box center [306, 149] width 21 height 5
drag, startPoint x: 316, startPoint y: 80, endPoint x: 308, endPoint y: 80, distance: 7.9
click at [316, 80] on div "×" at bounding box center [318, 78] width 7 height 12
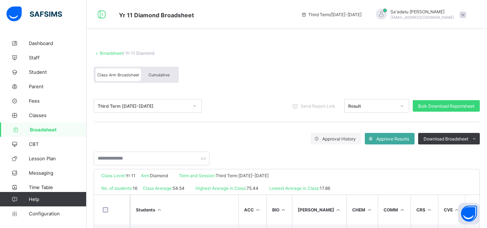
click at [47, 129] on span "Broadsheet" at bounding box center [58, 130] width 57 height 6
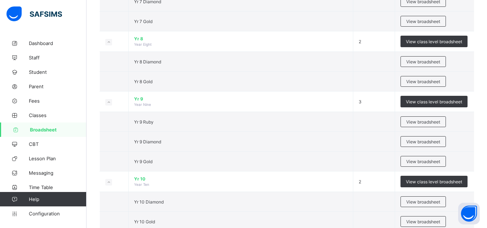
scroll to position [755, 0]
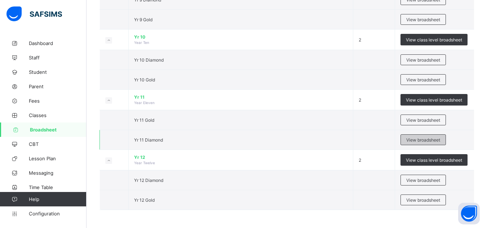
click at [416, 142] on span "View broadsheet" at bounding box center [423, 139] width 34 height 5
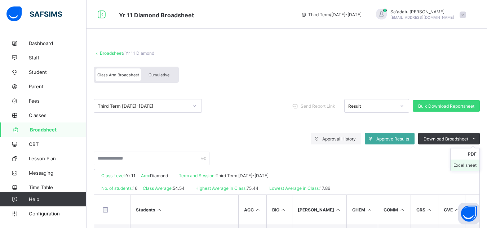
click at [469, 163] on li "Excel sheet" at bounding box center [465, 165] width 29 height 11
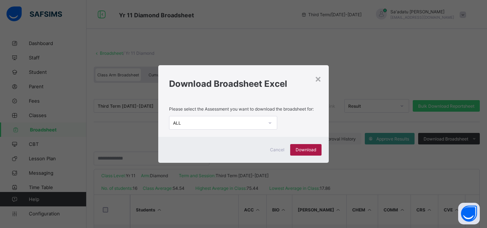
click at [308, 150] on span "Download" at bounding box center [306, 149] width 21 height 5
click at [320, 78] on div "×" at bounding box center [318, 78] width 7 height 12
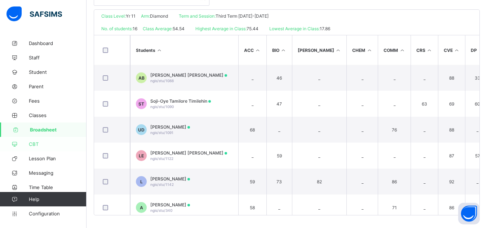
scroll to position [162, 0]
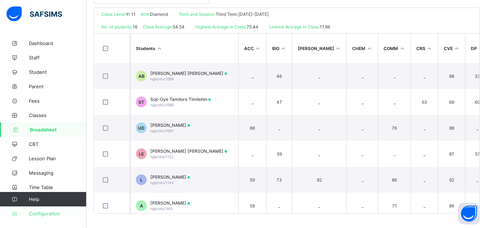
click at [48, 217] on link "Configuration" at bounding box center [43, 214] width 86 height 14
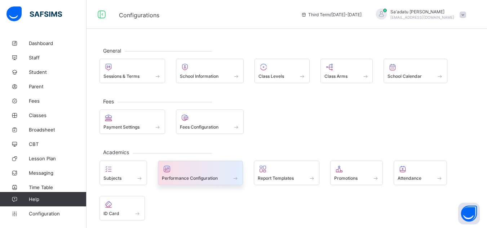
click at [203, 178] on span "Performance Configuration" at bounding box center [190, 178] width 56 height 5
